Goal: Use online tool/utility: Use online tool/utility

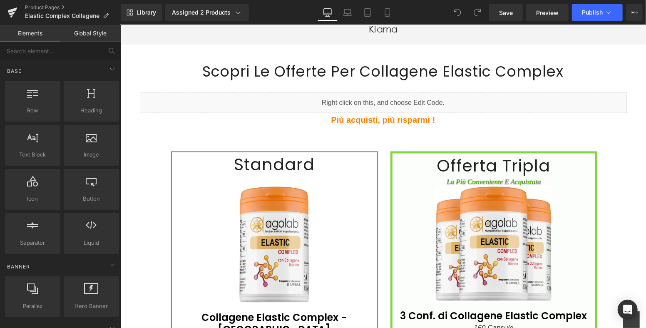
scroll to position [2858, 0]
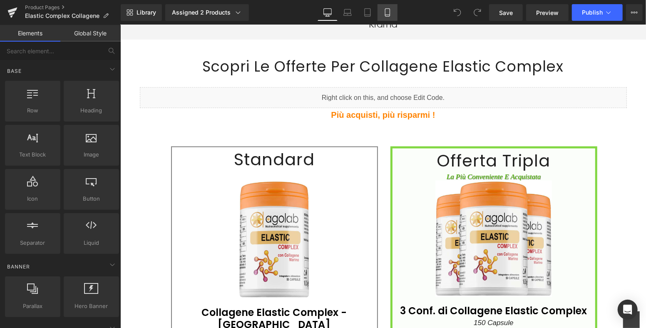
click at [391, 14] on link "Mobile" at bounding box center [387, 12] width 20 height 17
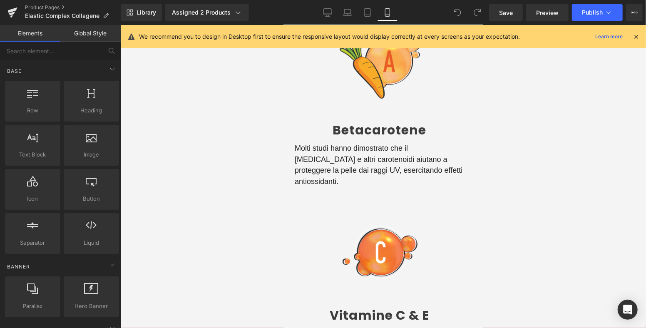
click at [635, 35] on icon at bounding box center [635, 36] width 7 height 7
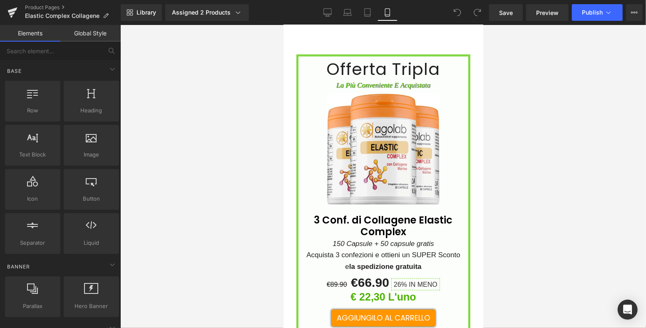
scroll to position [4713, 0]
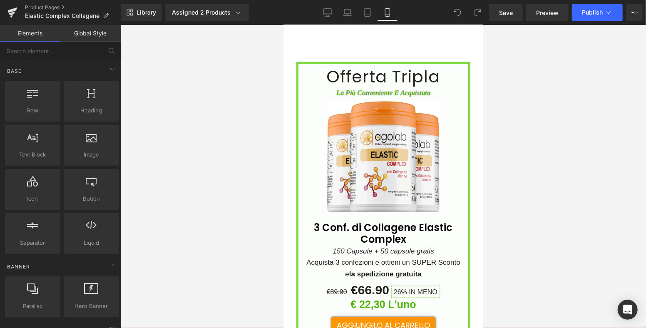
drag, startPoint x: 479, startPoint y: 162, endPoint x: 773, endPoint y: 269, distance: 313.1
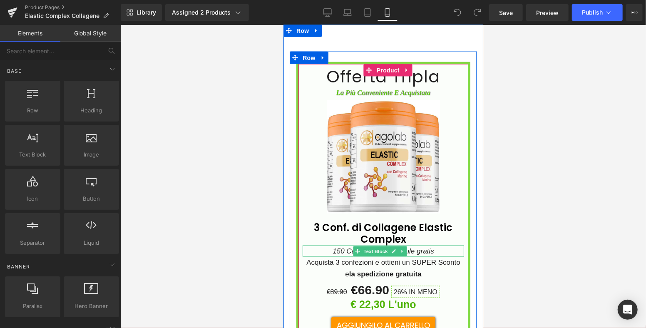
click at [427, 247] on icon "150 Capsule + 50 capsule gratis" at bounding box center [382, 251] width 101 height 8
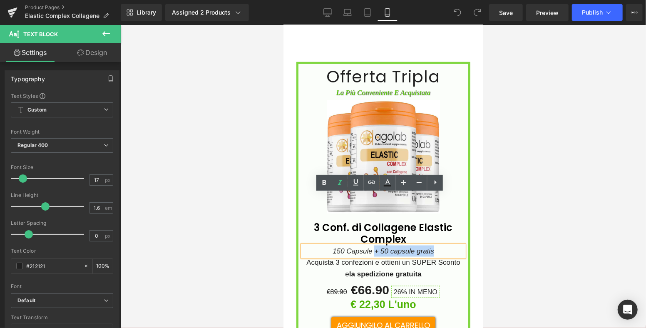
drag, startPoint x: 433, startPoint y: 200, endPoint x: 370, endPoint y: 197, distance: 63.3
click at [370, 245] on p "150 Capsule + 50 capsule gratis" at bounding box center [382, 250] width 161 height 11
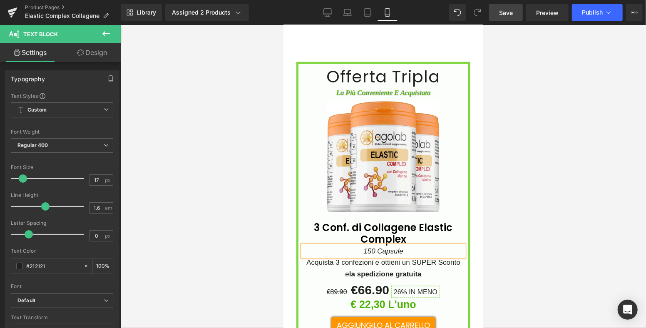
click at [513, 14] on span "Save" at bounding box center [506, 12] width 14 height 9
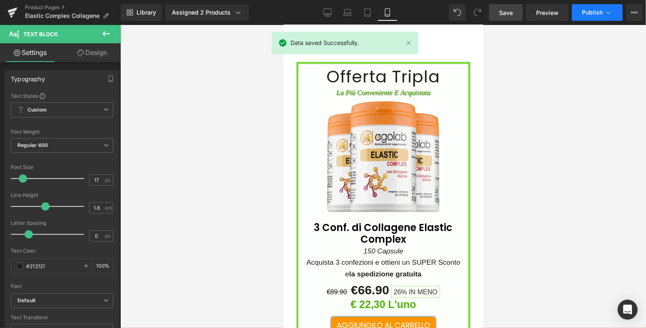
click at [605, 9] on icon at bounding box center [608, 12] width 8 height 8
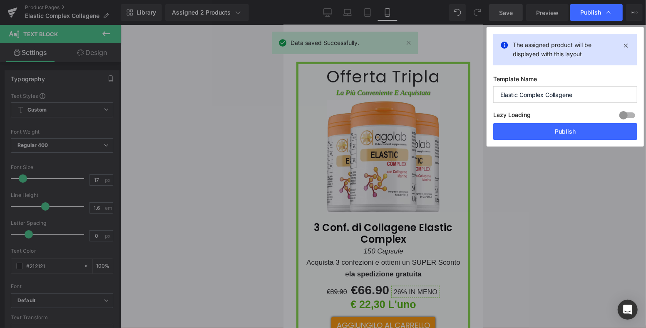
drag, startPoint x: 563, startPoint y: 131, endPoint x: 565, endPoint y: 126, distance: 4.7
click at [564, 129] on button "Publish" at bounding box center [565, 131] width 144 height 17
